Goal: Task Accomplishment & Management: Complete application form

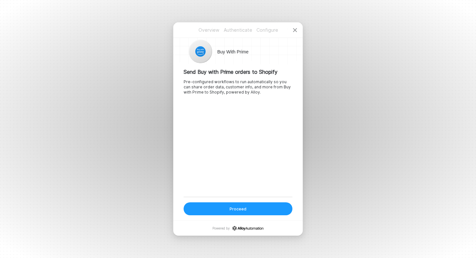
click at [239, 207] on div "Proceed" at bounding box center [237, 209] width 17 height 6
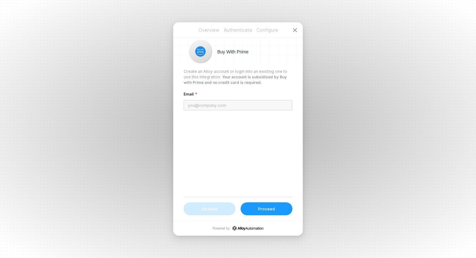
type input "c"
type input "[PERSON_NAME][EMAIL_ADDRESS][DOMAIN_NAME]"
click at [278, 213] on button "Proceed" at bounding box center [266, 208] width 52 height 13
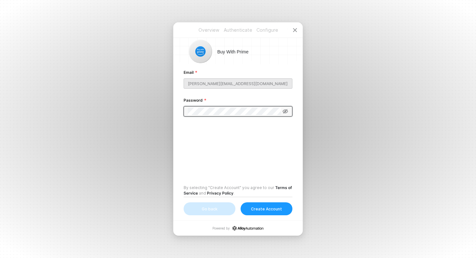
click at [285, 112] on icon at bounding box center [285, 111] width 6 height 4
click at [265, 209] on div "Create Account" at bounding box center [266, 209] width 31 height 6
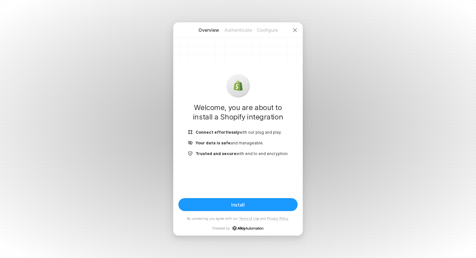
click at [237, 205] on div "Install" at bounding box center [238, 205] width 14 height 6
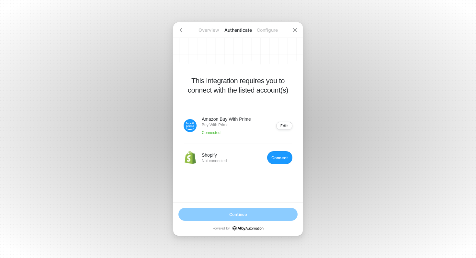
click at [281, 155] on button "Connect" at bounding box center [279, 157] width 25 height 13
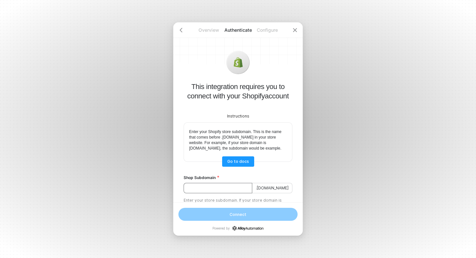
click at [197, 192] on input "Shop Subdomain" at bounding box center [217, 188] width 69 height 10
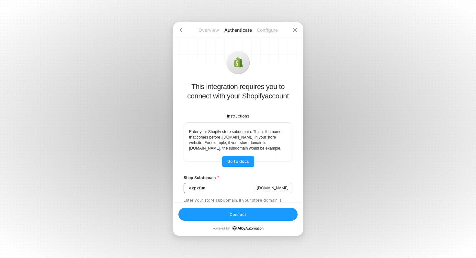
type input "ezpzfun"
click at [223, 214] on button "Connect" at bounding box center [237, 214] width 119 height 13
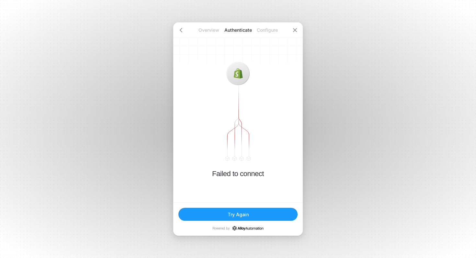
click at [249, 213] on button "Try Again" at bounding box center [237, 214] width 119 height 13
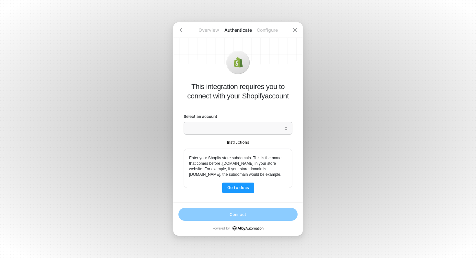
click at [206, 134] on span at bounding box center [237, 128] width 101 height 12
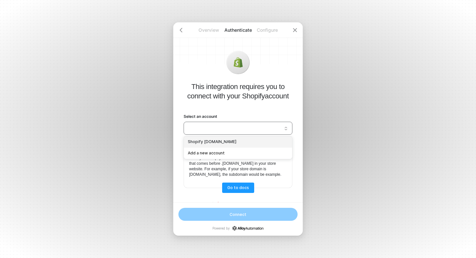
click at [204, 141] on div "Shopify [DOMAIN_NAME]" at bounding box center [238, 142] width 100 height 6
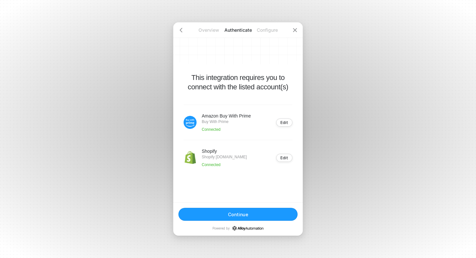
click at [244, 214] on div "Continue" at bounding box center [238, 215] width 20 height 6
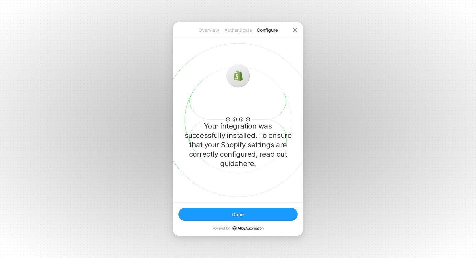
click at [244, 214] on button "Done" at bounding box center [237, 214] width 119 height 13
